Goal: Task Accomplishment & Management: Use online tool/utility

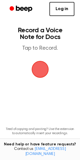
click at [44, 72] on span "button" at bounding box center [40, 69] width 17 height 17
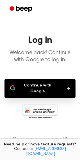
click at [46, 85] on button "Continue with Google" at bounding box center [40, 88] width 71 height 19
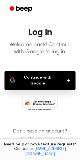
scroll to position [12, 0]
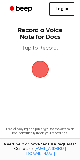
click at [41, 74] on span "button" at bounding box center [40, 69] width 17 height 17
